Goal: Find specific page/section: Find specific page/section

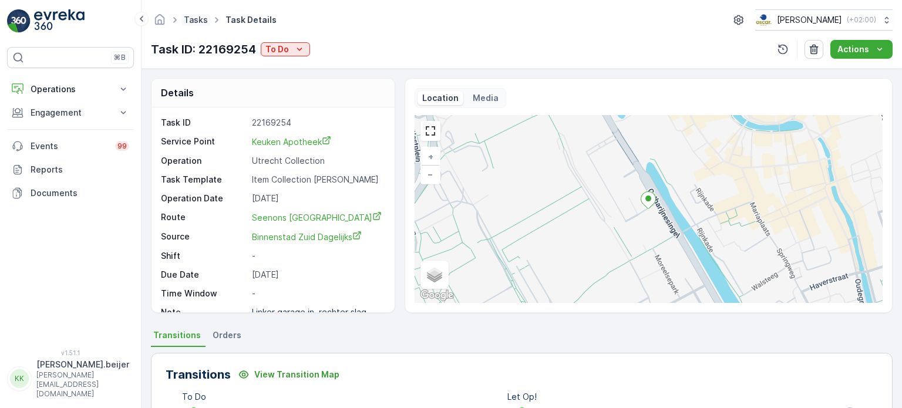
click at [193, 23] on link "Tasks" at bounding box center [196, 20] width 24 height 10
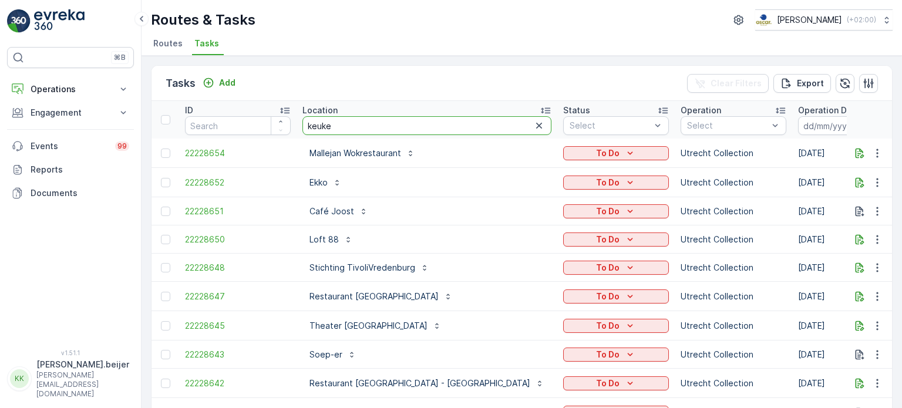
type input "keuken"
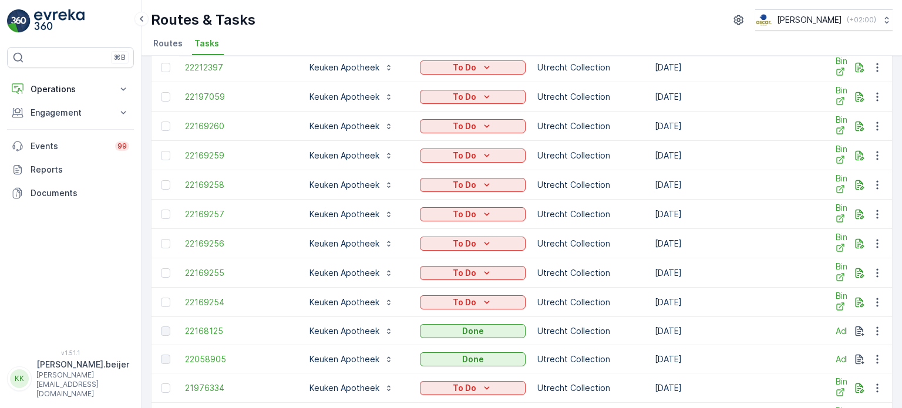
scroll to position [115, 0]
